Goal: Task Accomplishment & Management: Manage account settings

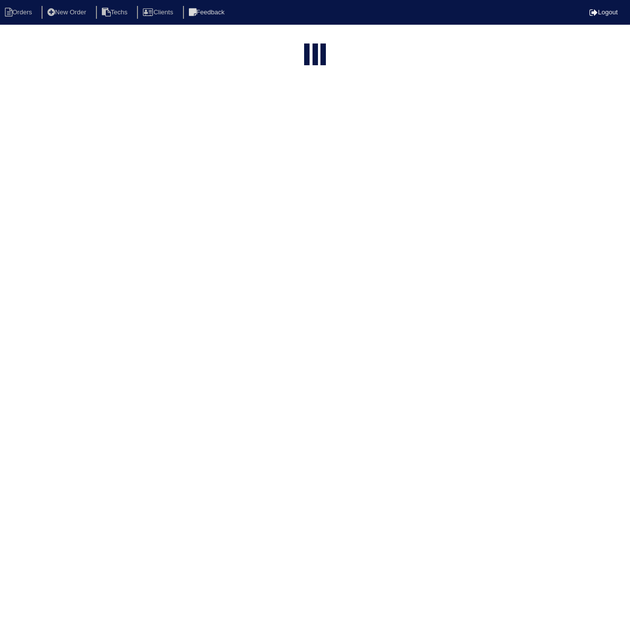
select select "15"
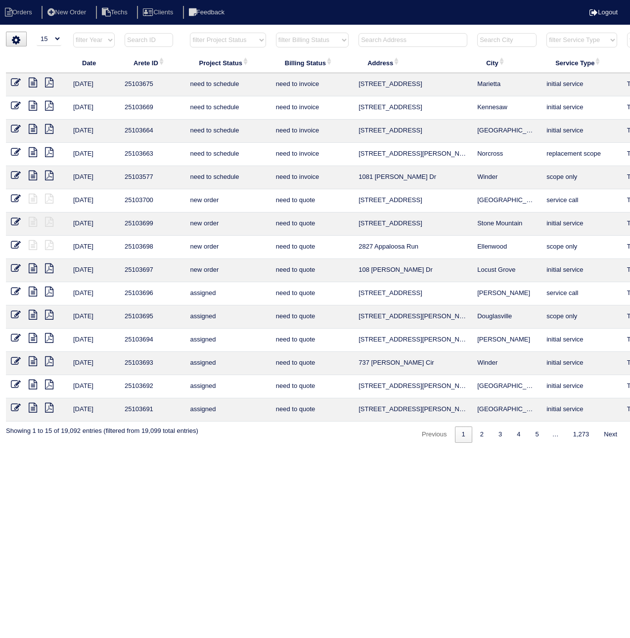
click at [152, 37] on input "text" at bounding box center [149, 40] width 48 height 14
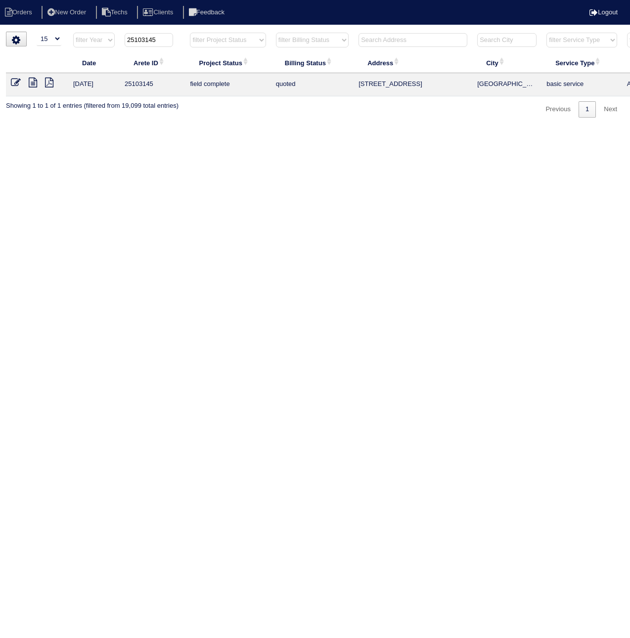
type input "25103145"
click at [14, 81] on icon at bounding box center [16, 83] width 10 height 10
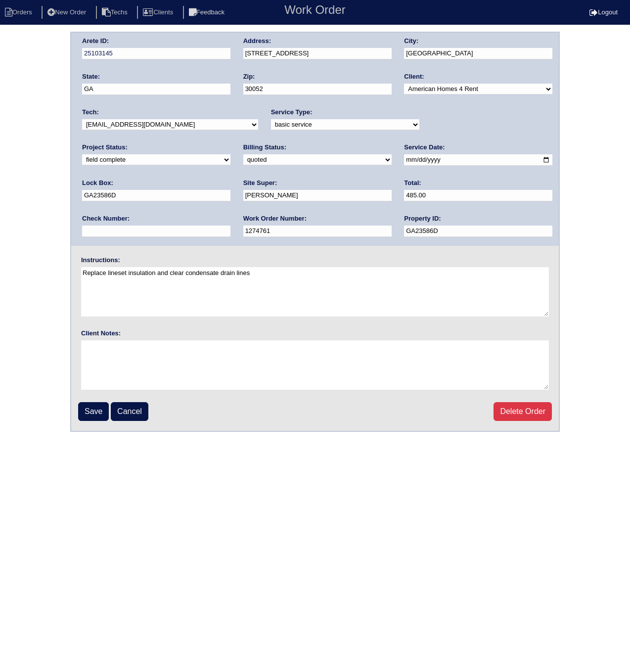
click at [243, 159] on select "need to quote quoted need to invoice invoiced paid warranty purchase order need…" at bounding box center [317, 159] width 148 height 11
select select "paid"
click at [243, 154] on select "need to quote quoted need to invoice invoiced paid warranty purchase order need…" at bounding box center [317, 159] width 148 height 11
click at [230, 225] on input "text" at bounding box center [156, 230] width 148 height 11
paste input "100825A"
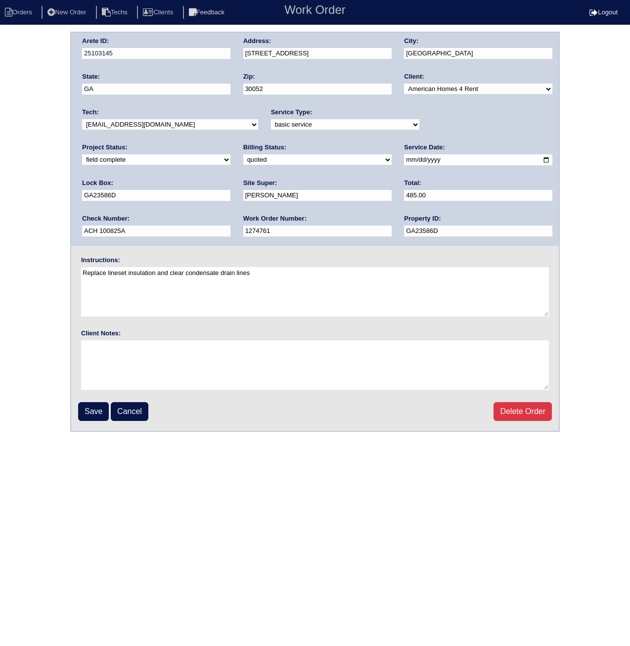
drag, startPoint x: 466, startPoint y: 191, endPoint x: 390, endPoint y: 196, distance: 75.8
click at [390, 196] on div "Arete ID: 25103145 Address: 3498 Park Hill Cir SW City: Loganville State: GA Zi…" at bounding box center [314, 139] width 487 height 213
type input "ACH 100825A"
click at [91, 411] on input "Save" at bounding box center [93, 411] width 31 height 19
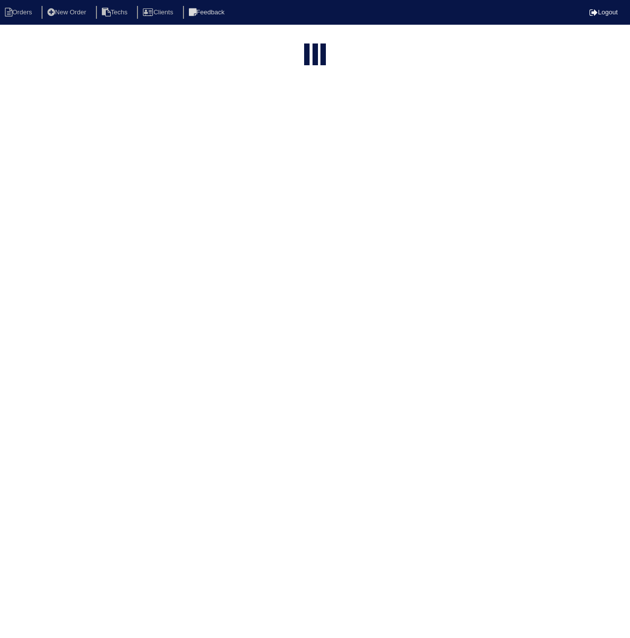
select select "15"
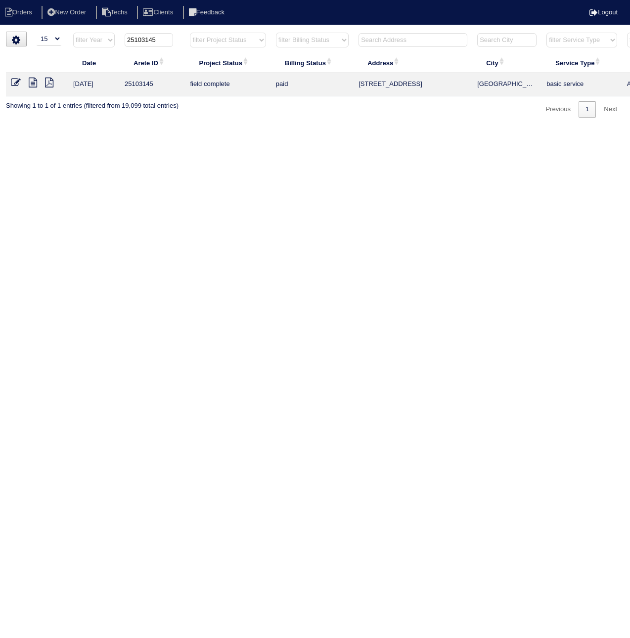
drag, startPoint x: 146, startPoint y: 37, endPoint x: 177, endPoint y: 39, distance: 30.7
click at [177, 39] on th "25103145" at bounding box center [152, 42] width 65 height 20
type input "25103294"
click at [16, 81] on icon at bounding box center [16, 83] width 10 height 10
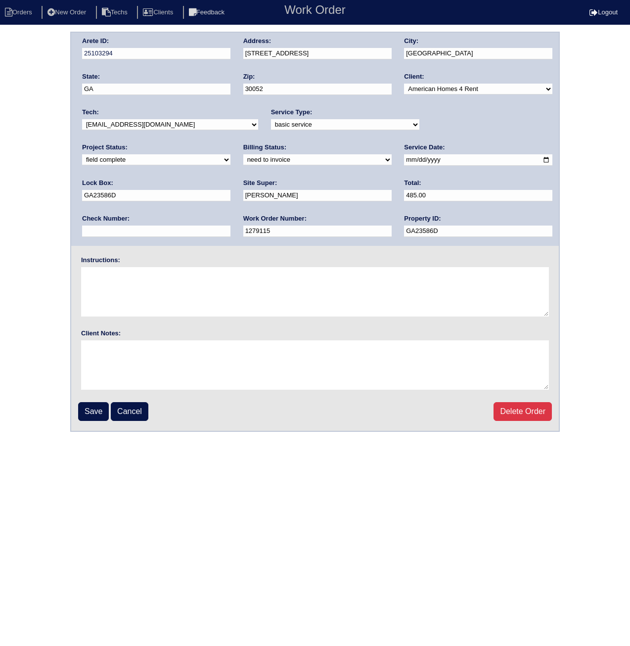
click at [243, 158] on select "need to quote quoted need to invoice invoiced paid warranty purchase order need…" at bounding box center [317, 159] width 148 height 11
select select "paid"
click at [243, 154] on select "need to quote quoted need to invoice invoiced paid warranty purchase order need…" at bounding box center [317, 159] width 148 height 11
paste input "ACH 100825A"
type input "ACH 100825A"
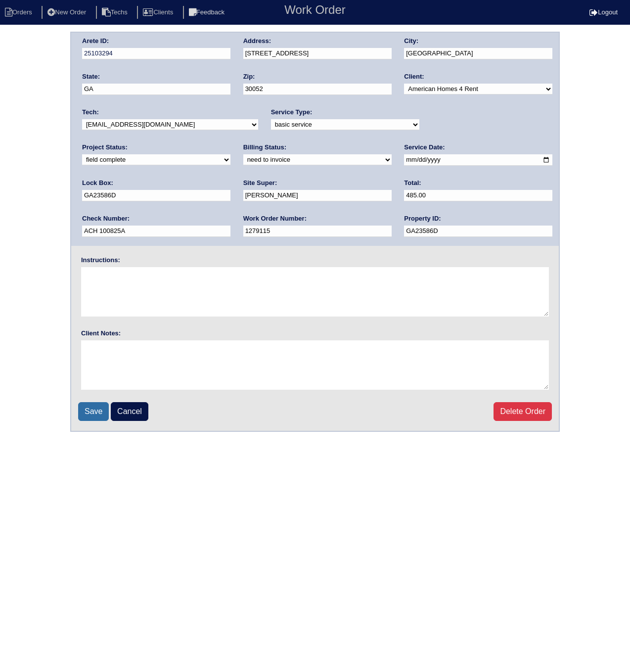
click at [86, 409] on input "Save" at bounding box center [93, 411] width 31 height 19
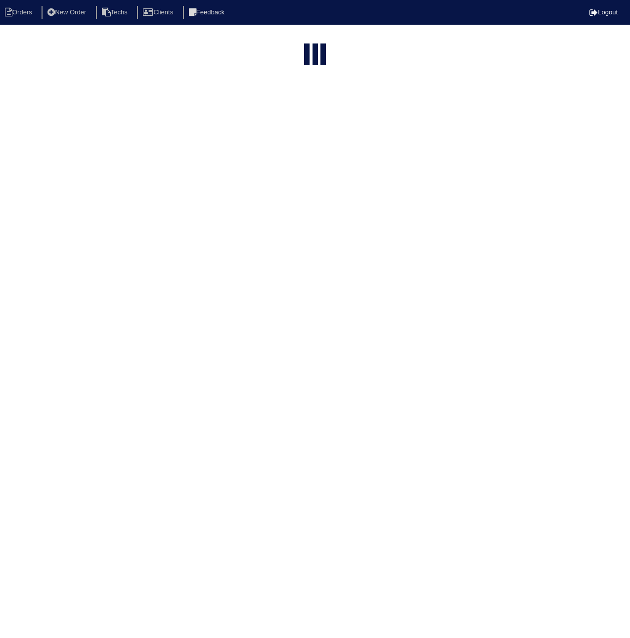
select select "15"
